Goal: Book appointment/travel/reservation

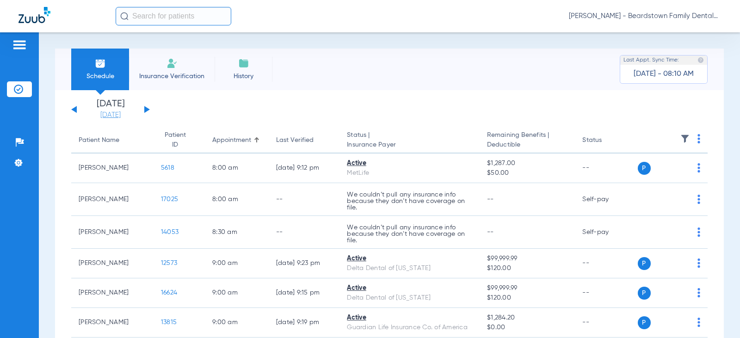
click at [99, 116] on link "[DATE]" at bounding box center [111, 115] width 56 height 9
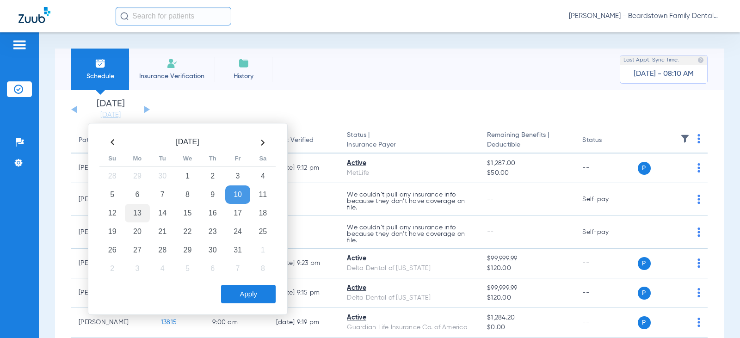
click at [140, 217] on td "13" at bounding box center [137, 213] width 25 height 19
click at [248, 295] on button "Apply" at bounding box center [248, 294] width 55 height 19
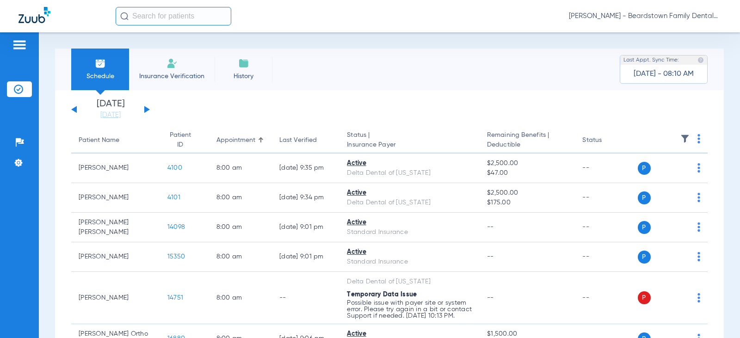
drag, startPoint x: 677, startPoint y: 138, endPoint x: 639, endPoint y: 102, distance: 52.7
click at [681, 139] on img at bounding box center [685, 138] width 9 height 9
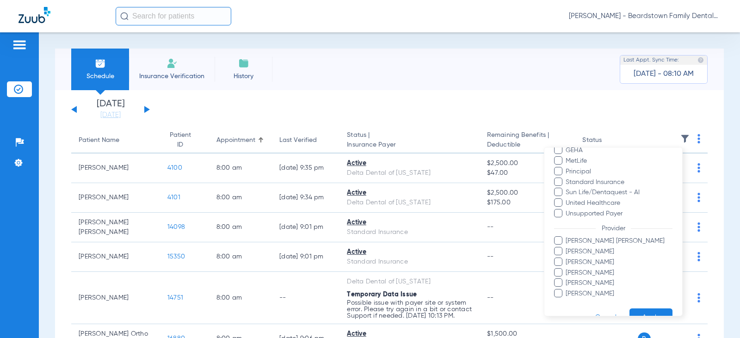
scroll to position [232, 0]
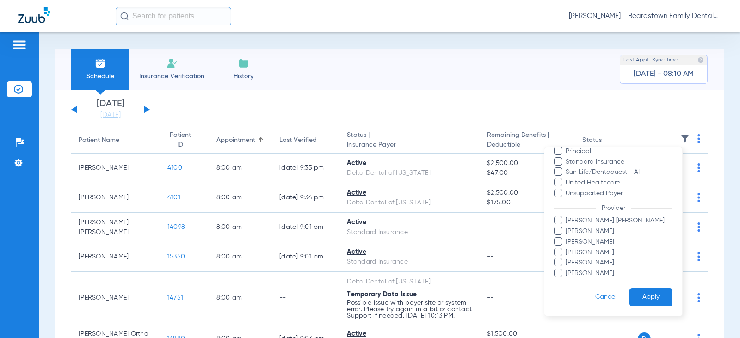
click at [585, 233] on span "[PERSON_NAME]" at bounding box center [618, 232] width 107 height 10
click at [567, 238] on input "[PERSON_NAME]" at bounding box center [567, 238] width 0 height 0
click at [650, 293] on button "Apply" at bounding box center [651, 297] width 43 height 18
